Goal: Task Accomplishment & Management: Use online tool/utility

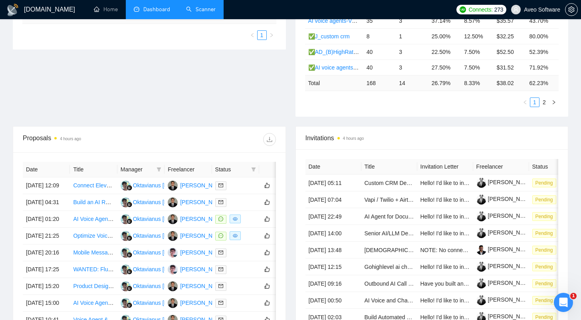
click at [202, 9] on link "Scanner" at bounding box center [201, 9] width 30 height 7
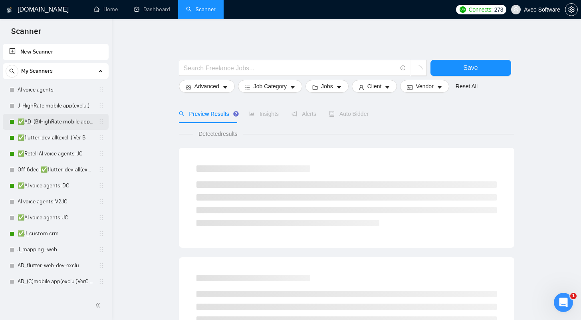
click at [40, 119] on link "✅AD_(B)HighRate mobile app(exclu.)VerB ( shorter prop [DATE])" at bounding box center [56, 122] width 76 height 16
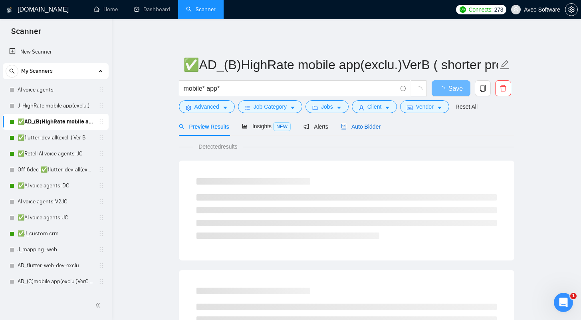
click at [364, 128] on span "Auto Bidder" at bounding box center [361, 126] width 40 height 6
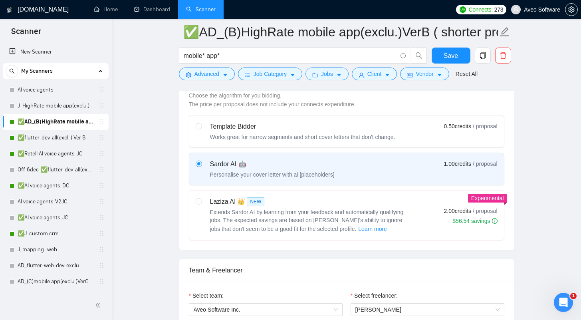
scroll to position [334, 0]
click at [214, 133] on div "Works great for narrow segments and short cover letters that don't change." at bounding box center [302, 136] width 185 height 8
click at [201, 128] on input "radio" at bounding box center [199, 125] width 6 height 6
radio input "true"
radio input "false"
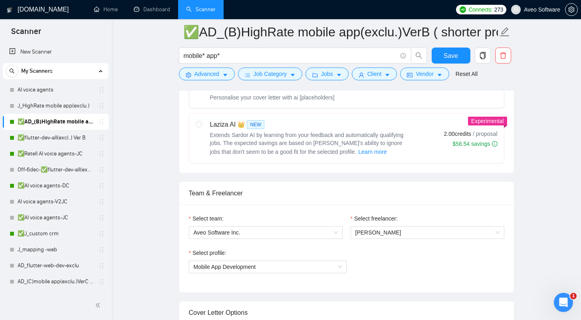
scroll to position [268, 0]
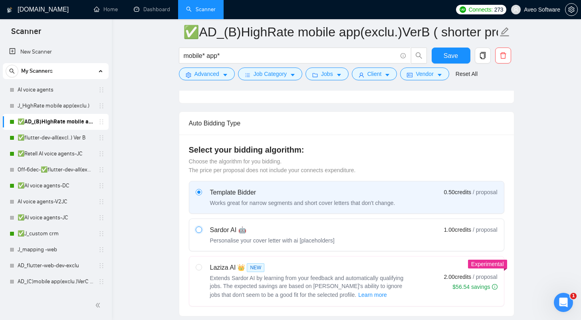
click at [200, 227] on input "radio" at bounding box center [199, 229] width 6 height 6
radio input "true"
radio input "false"
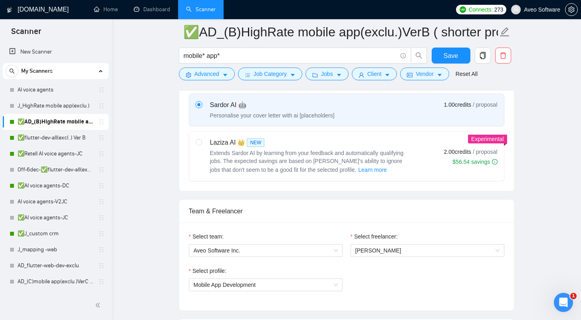
scroll to position [393, 0]
click at [193, 159] on label "Laziza AI 👑 NEW Extends Sardor AI by learning from your feedback and automatica…" at bounding box center [346, 155] width 314 height 49
click at [196, 144] on input "radio" at bounding box center [199, 141] width 6 height 6
radio input "true"
radio input "false"
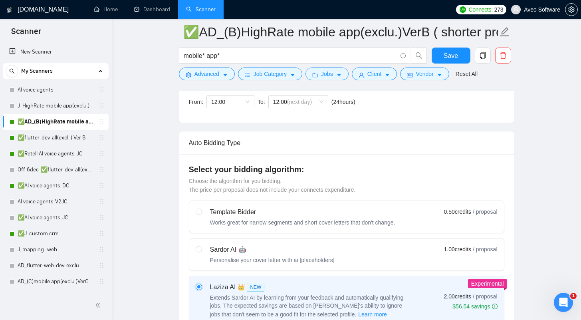
scroll to position [223, 0]
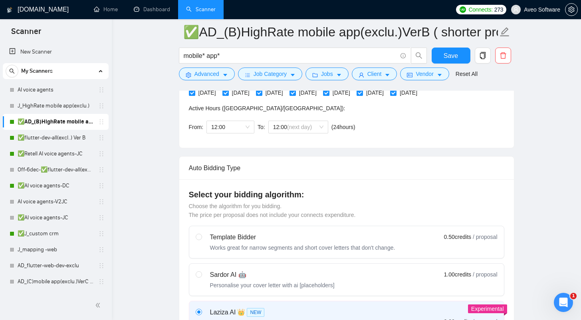
click at [248, 276] on div "Sardor AI 🤖" at bounding box center [272, 275] width 124 height 10
click at [201, 276] on input "radio" at bounding box center [199, 274] width 6 height 6
radio input "true"
radio input "false"
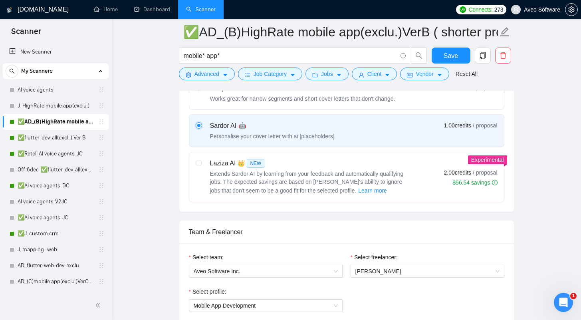
scroll to position [262, 0]
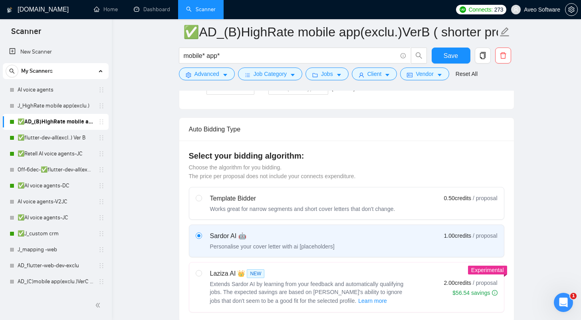
click at [313, 194] on div "Template Bidder" at bounding box center [302, 199] width 185 height 10
click at [201, 195] on input "radio" at bounding box center [199, 198] width 6 height 6
radio input "true"
radio input "false"
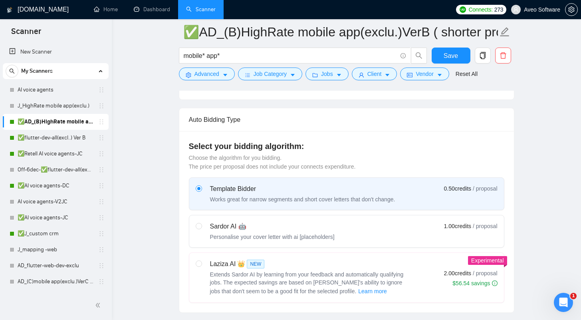
scroll to position [343, 0]
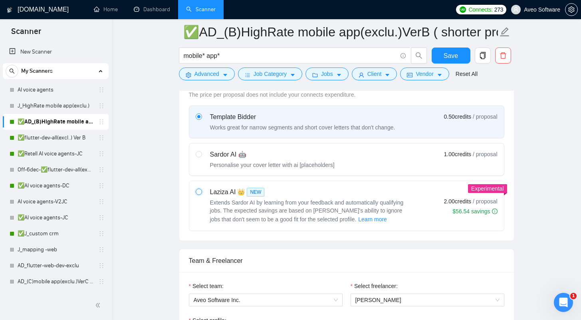
click at [198, 192] on input "radio" at bounding box center [199, 191] width 6 height 6
radio input "true"
radio input "false"
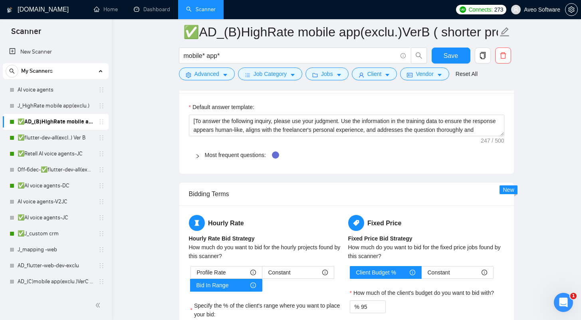
scroll to position [1231, 0]
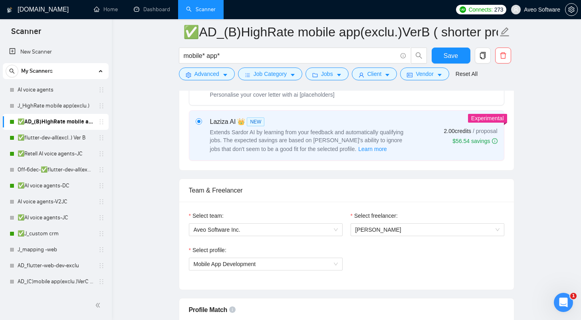
scroll to position [429, 0]
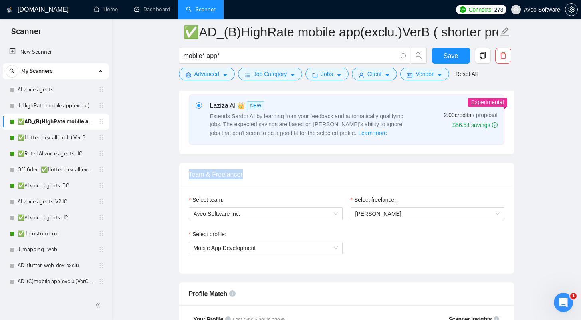
drag, startPoint x: 264, startPoint y: 182, endPoint x: 187, endPoint y: 176, distance: 77.2
click at [187, 176] on div "Team & Freelancer" at bounding box center [346, 174] width 334 height 23
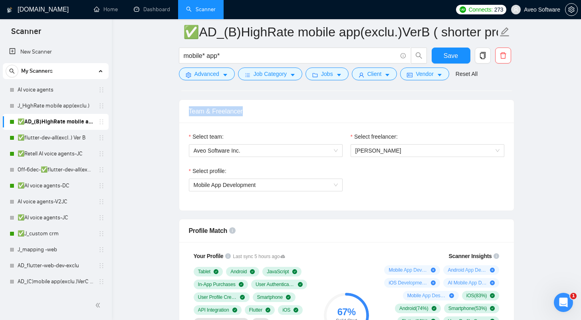
scroll to position [495, 0]
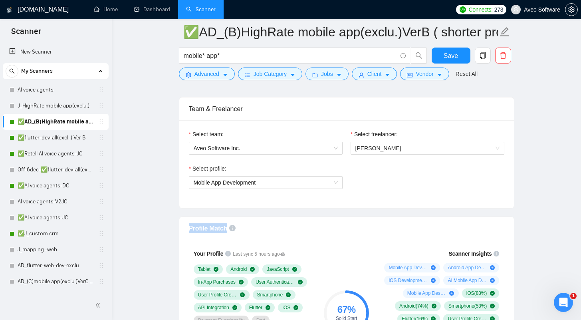
drag, startPoint x: 273, startPoint y: 227, endPoint x: 177, endPoint y: 222, distance: 96.7
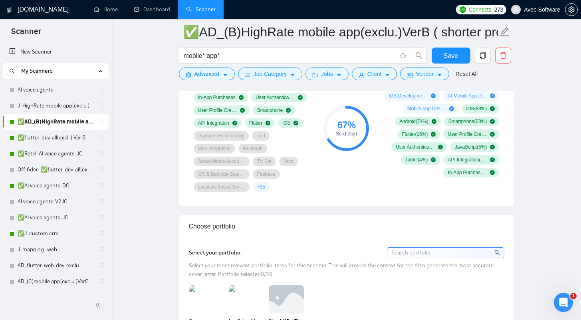
scroll to position [711, 0]
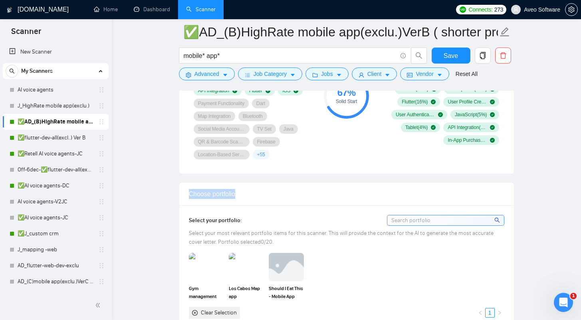
drag, startPoint x: 257, startPoint y: 199, endPoint x: 180, endPoint y: 193, distance: 76.8
click at [180, 193] on div "Choose portfolio" at bounding box center [346, 193] width 334 height 23
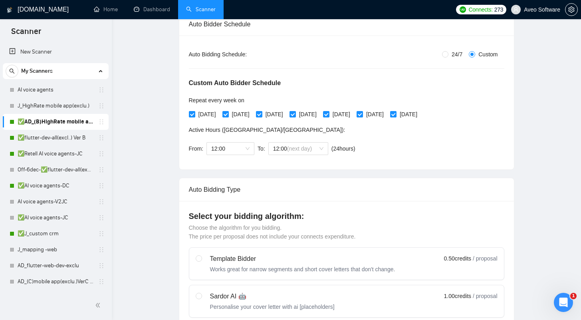
scroll to position [0, 0]
